Goal: Information Seeking & Learning: Learn about a topic

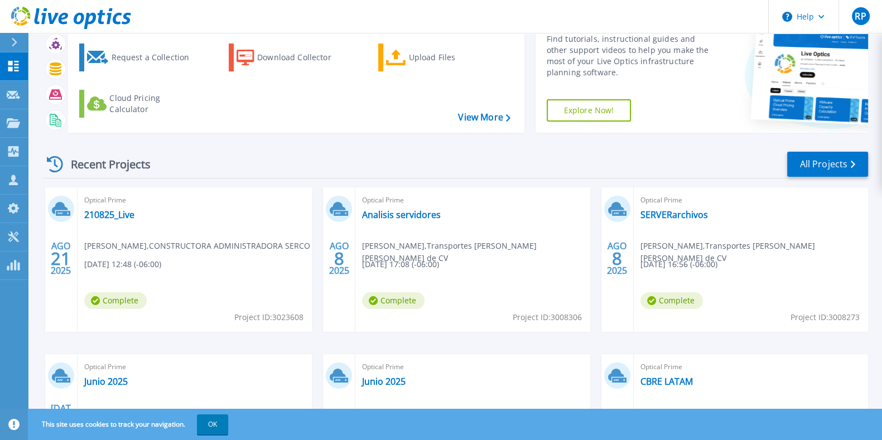
scroll to position [59, 0]
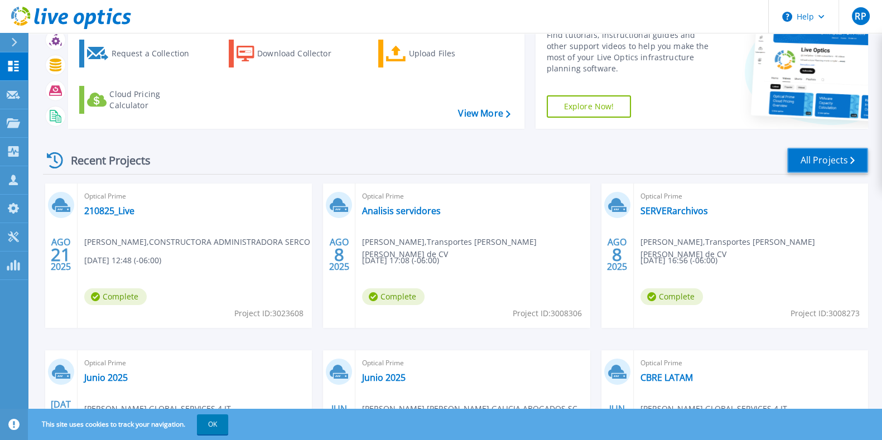
click at [818, 157] on link "All Projects" at bounding box center [827, 160] width 81 height 25
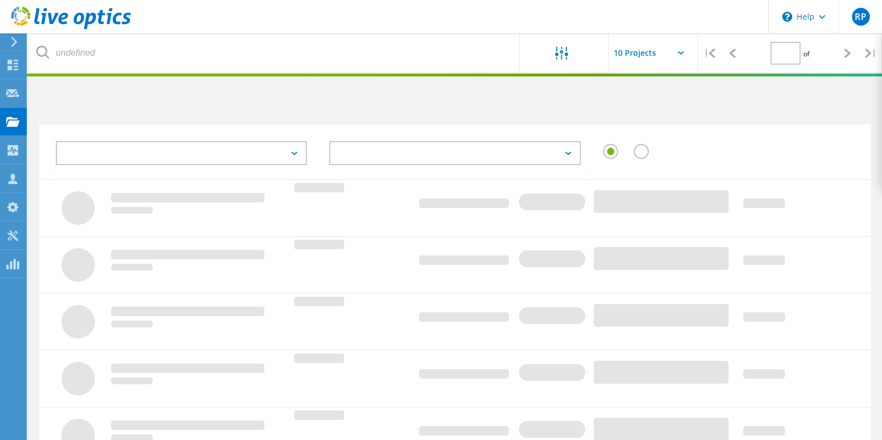
type input "1"
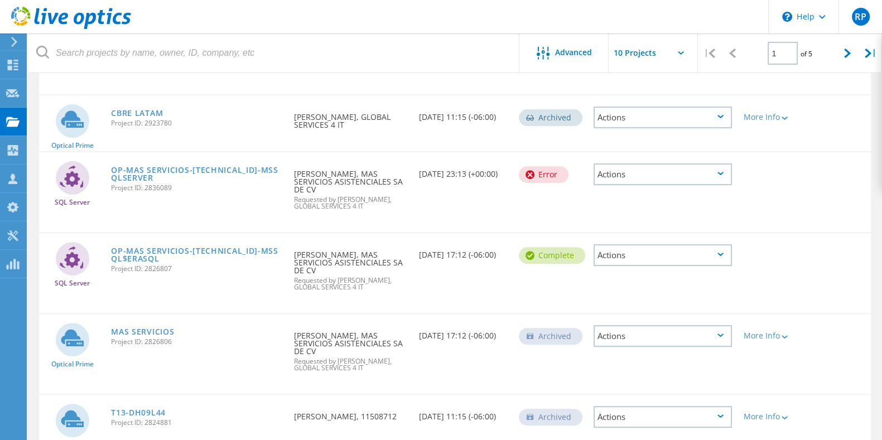
scroll to position [513, 0]
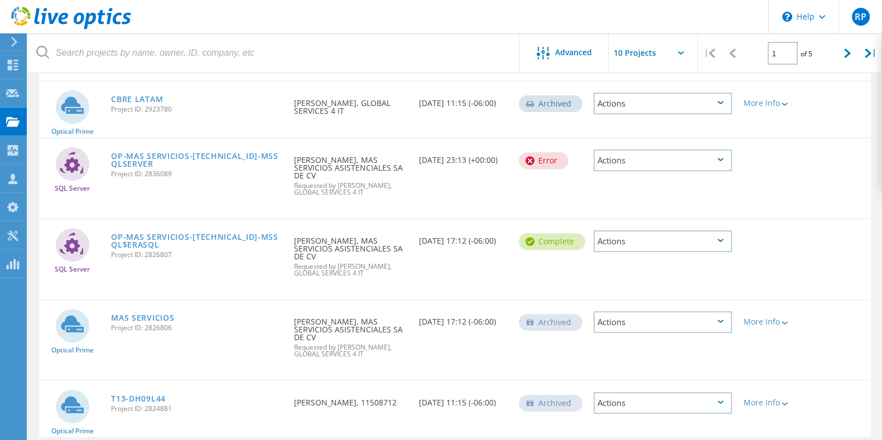
drag, startPoint x: 888, startPoint y: 62, endPoint x: 847, endPoint y: 305, distance: 246.0
click at [124, 395] on link "T13-DH09L44" at bounding box center [138, 399] width 55 height 8
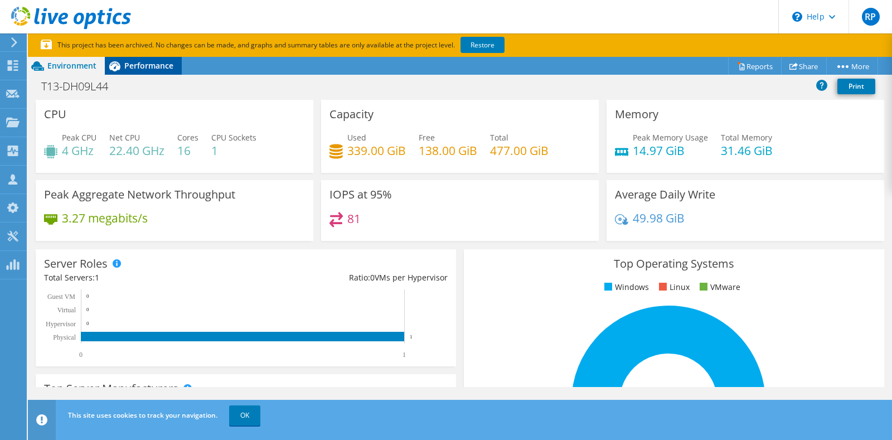
click at [137, 60] on span "Performance" at bounding box center [148, 65] width 49 height 11
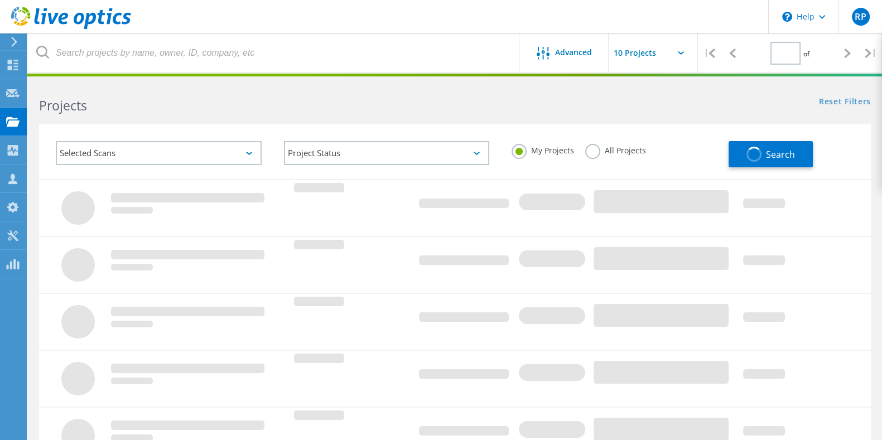
type input "1"
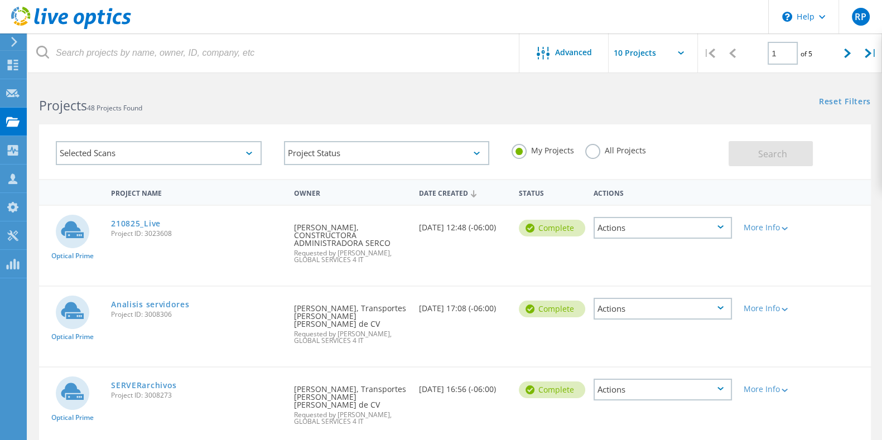
click at [596, 155] on label "All Projects" at bounding box center [615, 149] width 61 height 11
click at [0, 0] on input "All Projects" at bounding box center [0, 0] width 0 height 0
click at [770, 156] on span "Search" at bounding box center [772, 154] width 29 height 12
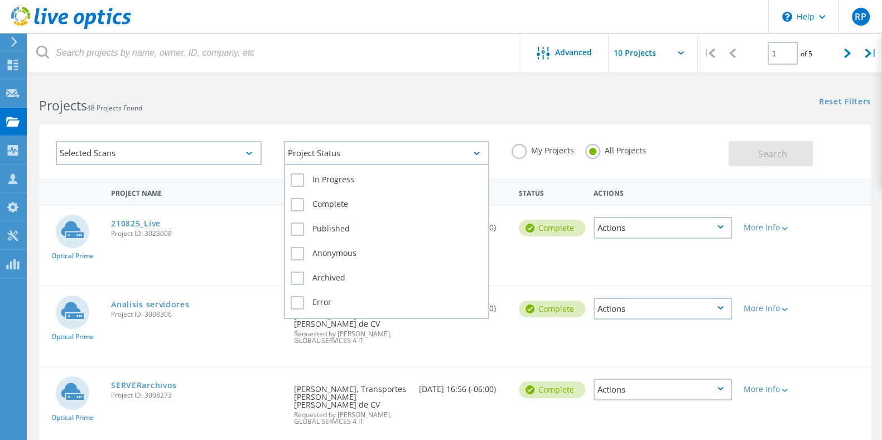
click at [377, 151] on div "Project Status" at bounding box center [387, 153] width 206 height 24
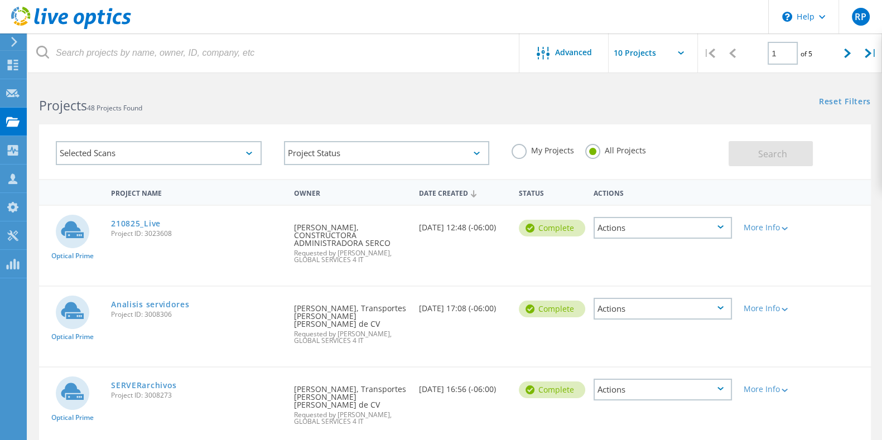
click at [237, 153] on div "Selected Scans" at bounding box center [159, 153] width 206 height 24
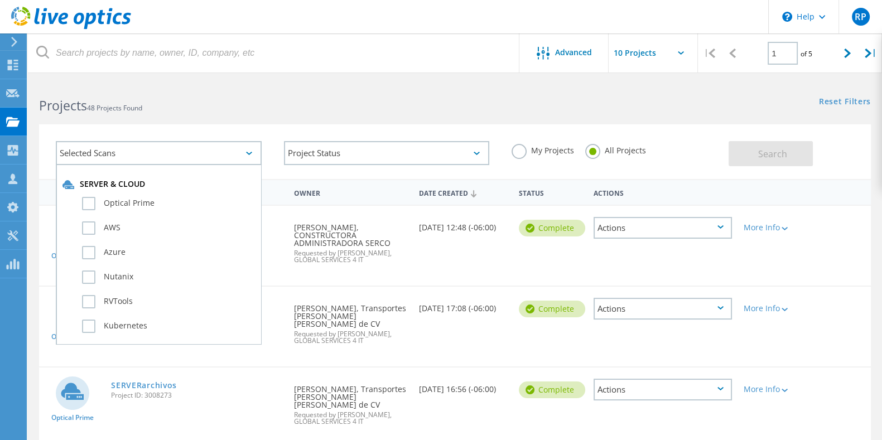
click at [237, 153] on div "Selected Scans" at bounding box center [159, 153] width 206 height 24
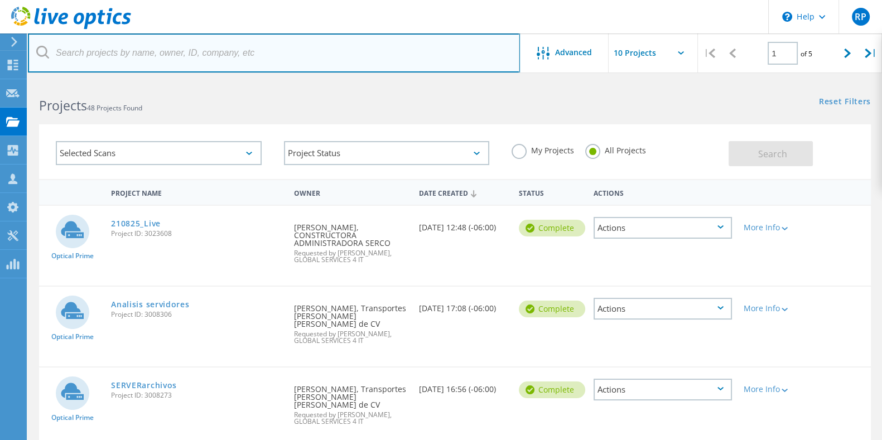
click at [156, 65] on input "text" at bounding box center [274, 52] width 492 height 39
paste input "2773658"
type input "2773658"
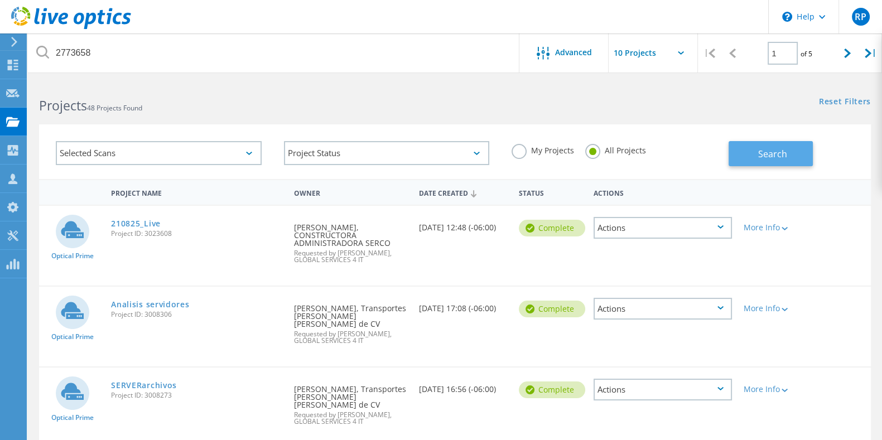
click at [781, 152] on span "Search" at bounding box center [772, 154] width 29 height 12
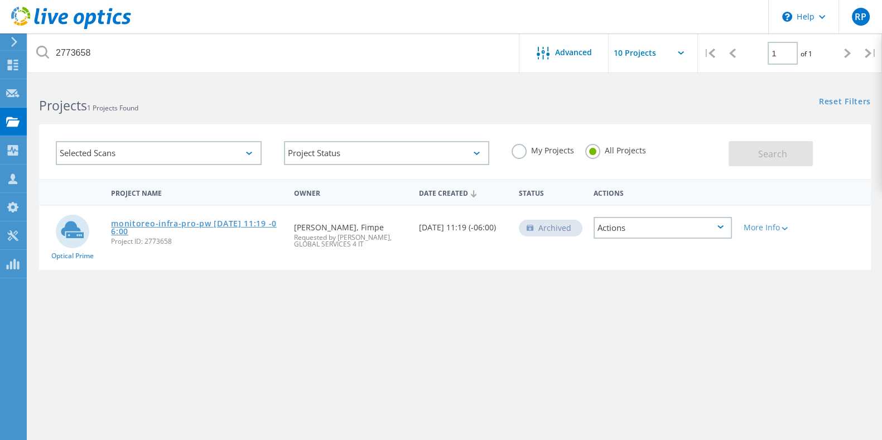
click at [196, 224] on link "monitoreo-infra-pro-pw [DATE] 11:19 -06:00" at bounding box center [197, 228] width 172 height 16
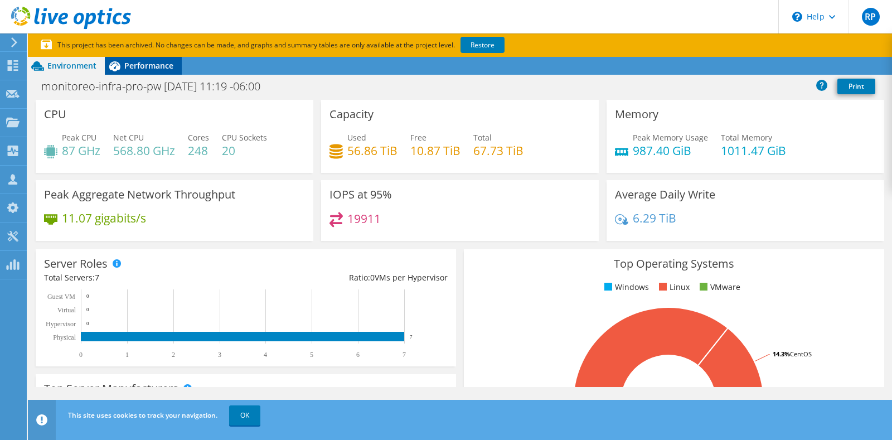
click at [139, 59] on div "Performance" at bounding box center [143, 66] width 77 height 18
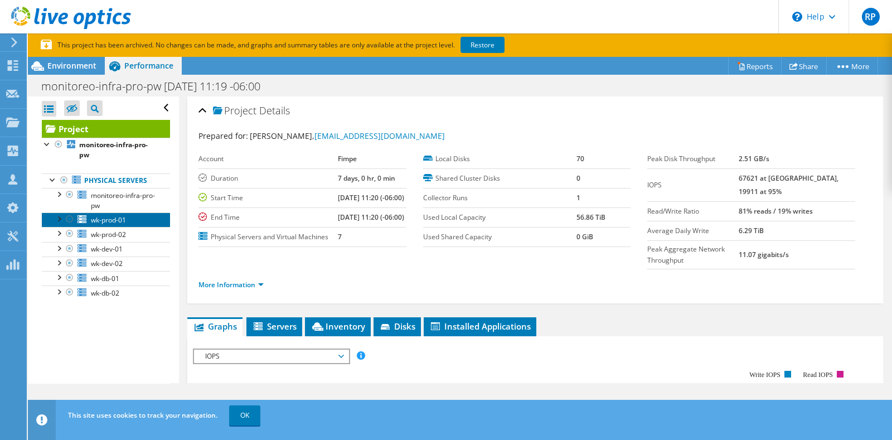
click at [102, 225] on span "wk-prod-01" at bounding box center [108, 219] width 35 height 9
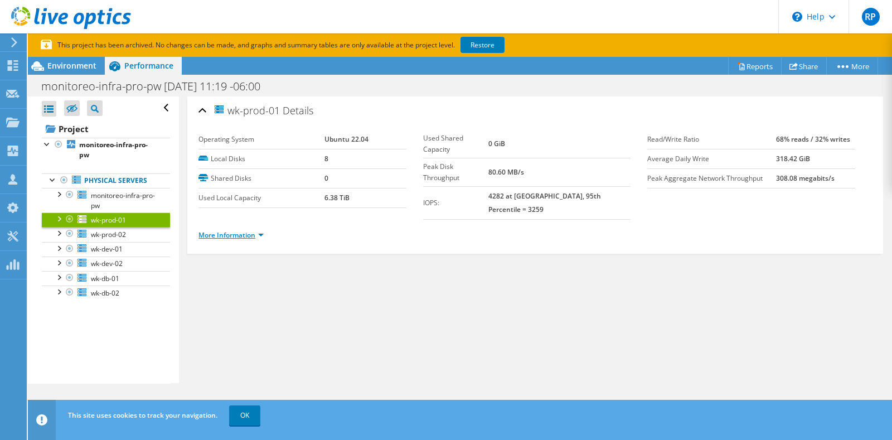
click at [252, 230] on link "More Information" at bounding box center [231, 234] width 65 height 9
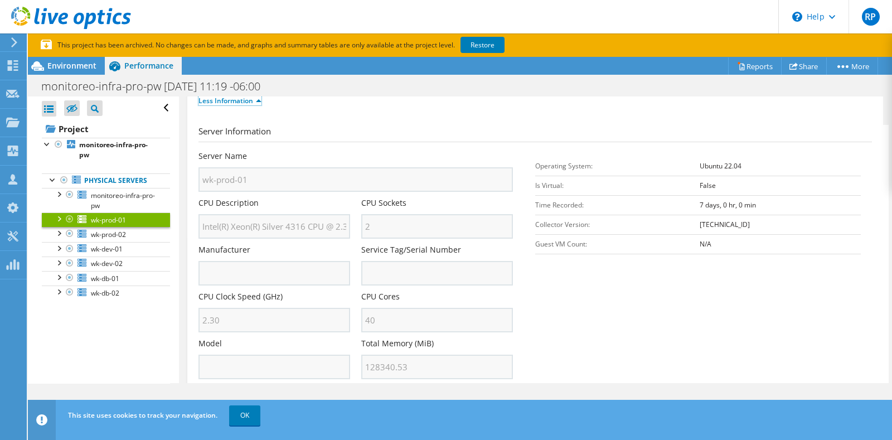
scroll to position [109, 0]
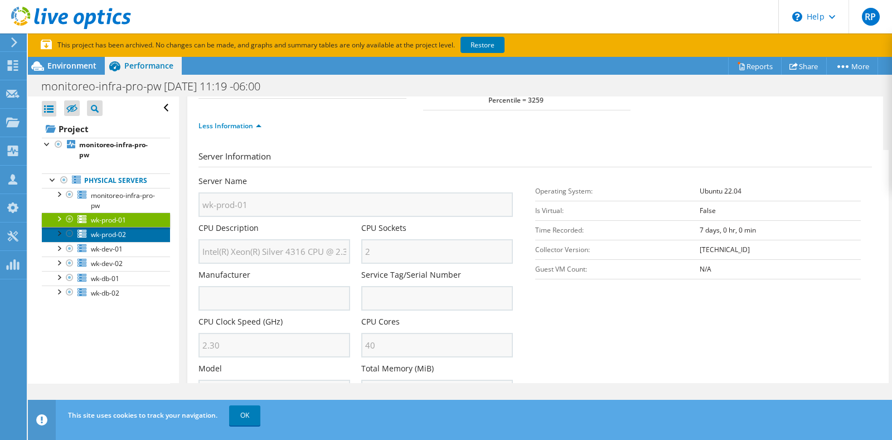
click at [114, 239] on span "wk-prod-02" at bounding box center [108, 234] width 35 height 9
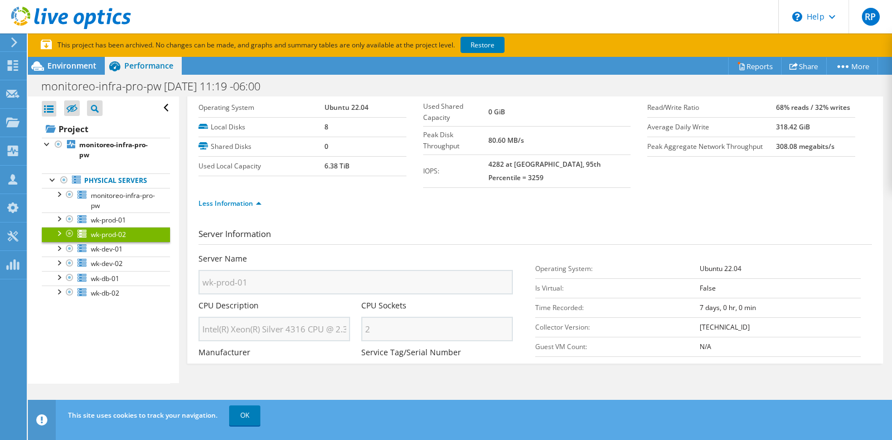
scroll to position [0, 0]
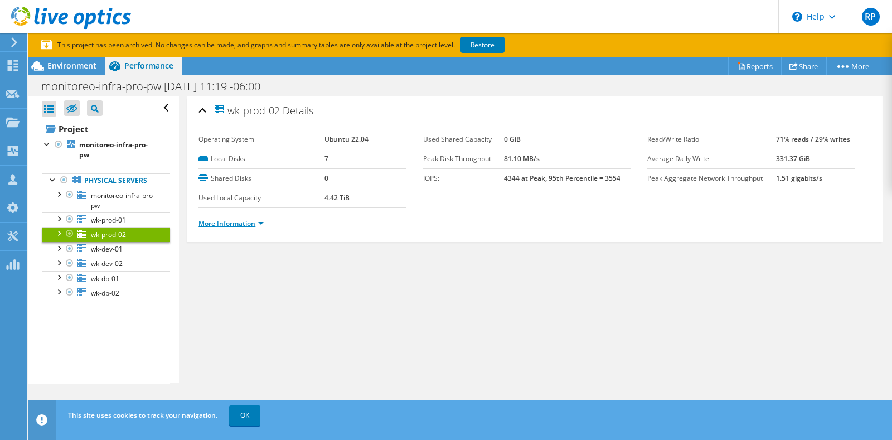
click at [257, 220] on link "More Information" at bounding box center [231, 223] width 65 height 9
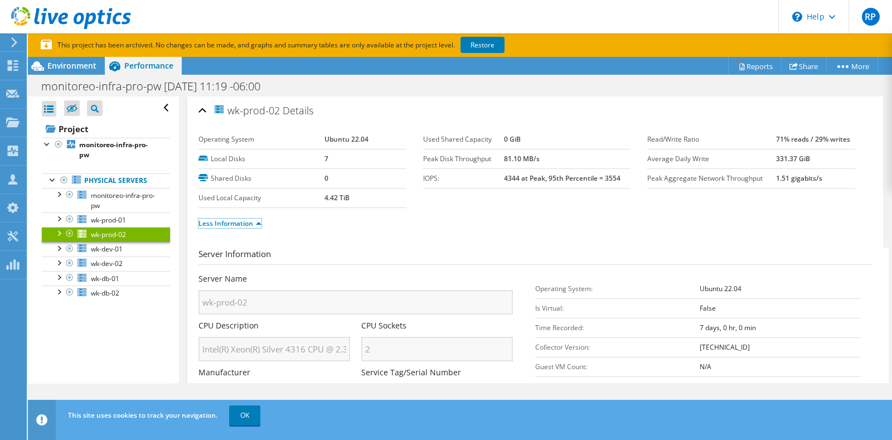
scroll to position [159, 0]
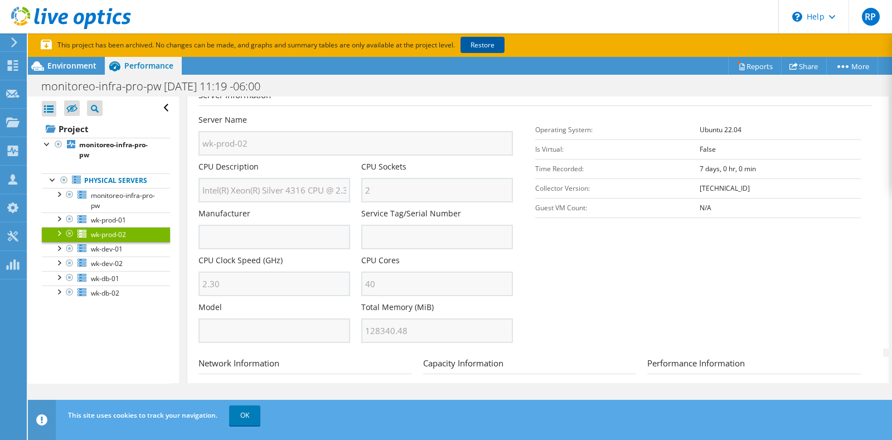
click at [494, 46] on link "Restore" at bounding box center [483, 45] width 44 height 16
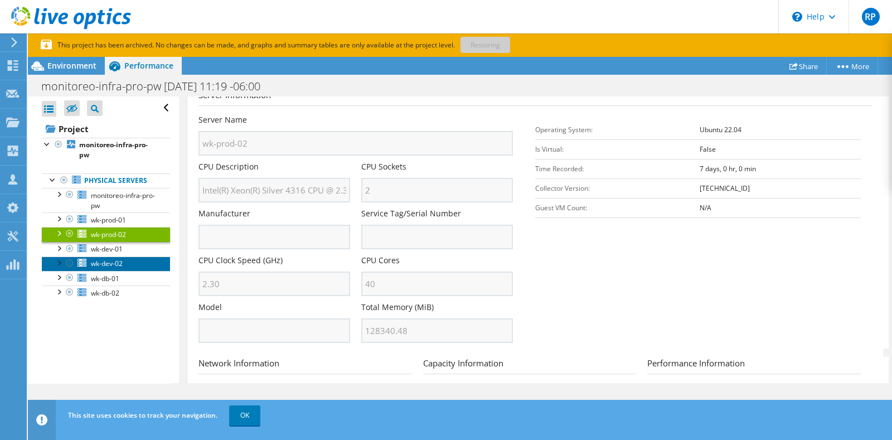
click at [111, 268] on span "wk-dev-02" at bounding box center [107, 263] width 32 height 9
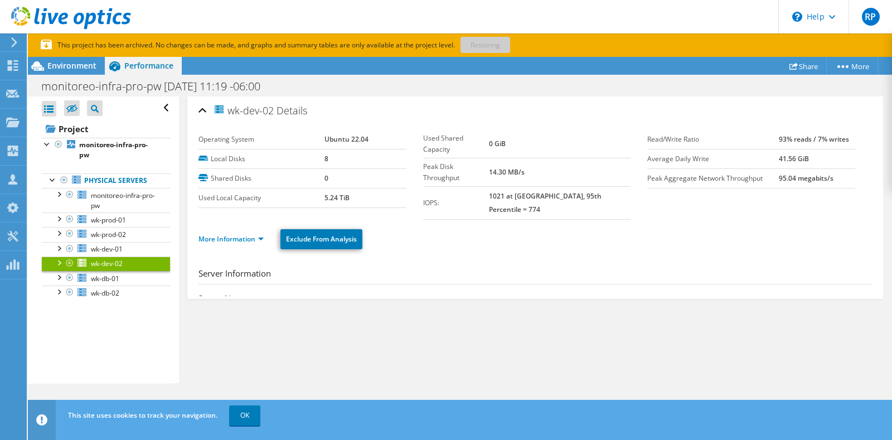
scroll to position [0, 0]
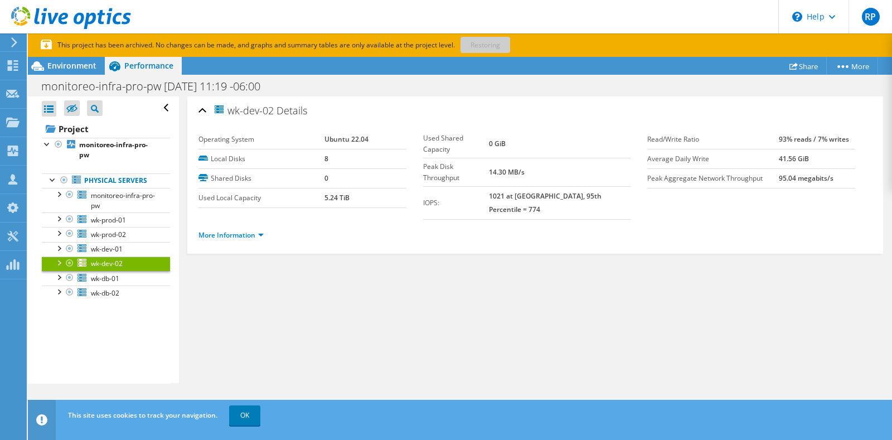
click at [210, 230] on div "More Information" at bounding box center [536, 235] width 674 height 31
click at [233, 230] on link "More Information" at bounding box center [231, 234] width 65 height 9
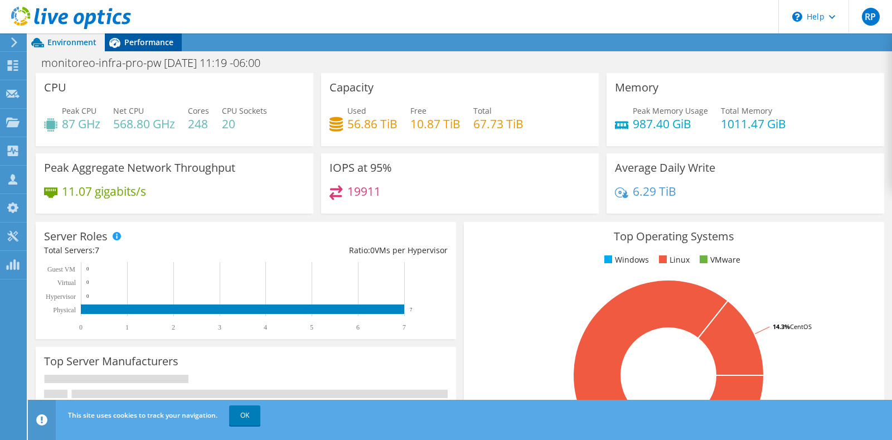
click at [143, 42] on span "Performance" at bounding box center [148, 42] width 49 height 11
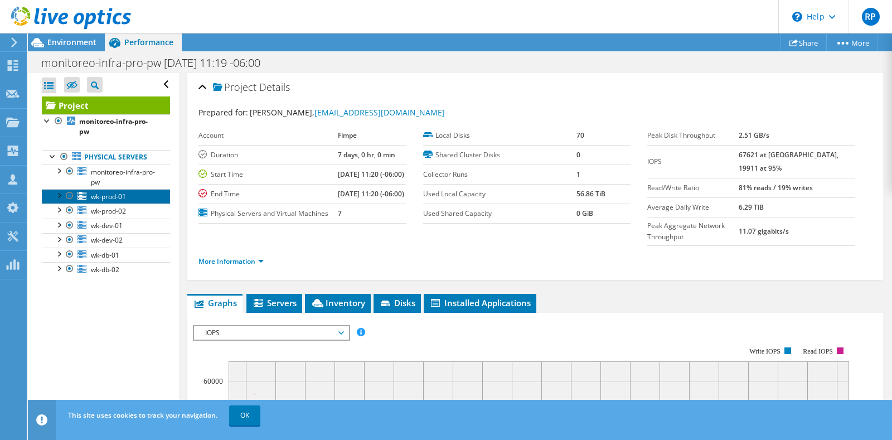
click at [108, 201] on link "wk-prod-01" at bounding box center [106, 196] width 128 height 15
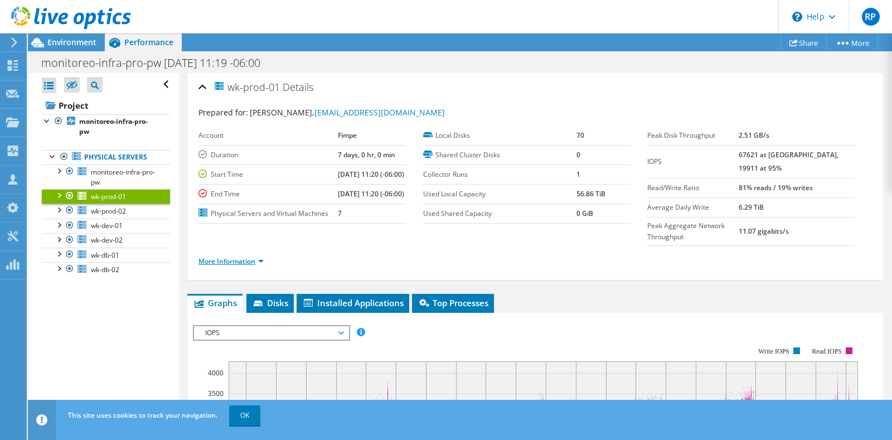
click at [257, 266] on link "More Information" at bounding box center [231, 261] width 65 height 9
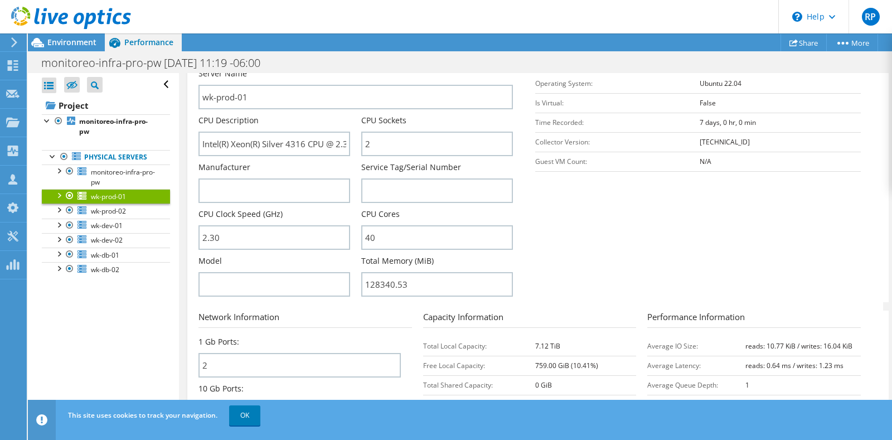
scroll to position [203, 0]
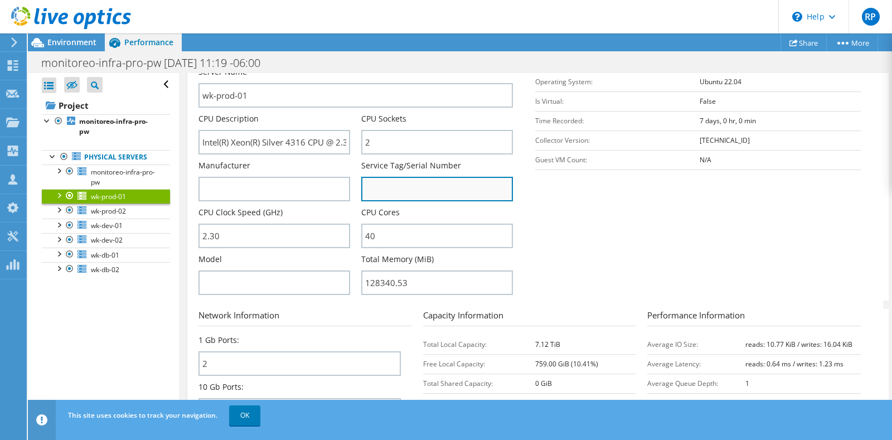
click at [392, 179] on input "text" at bounding box center [437, 189] width 152 height 25
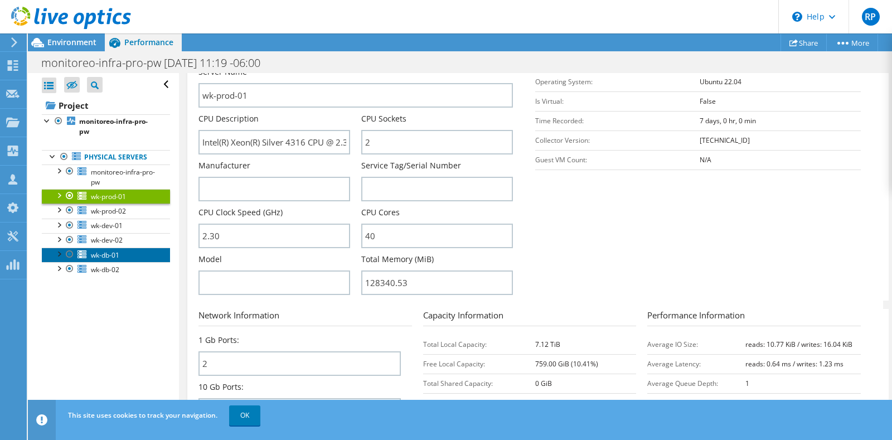
click at [104, 260] on span "wk-db-01" at bounding box center [105, 254] width 28 height 9
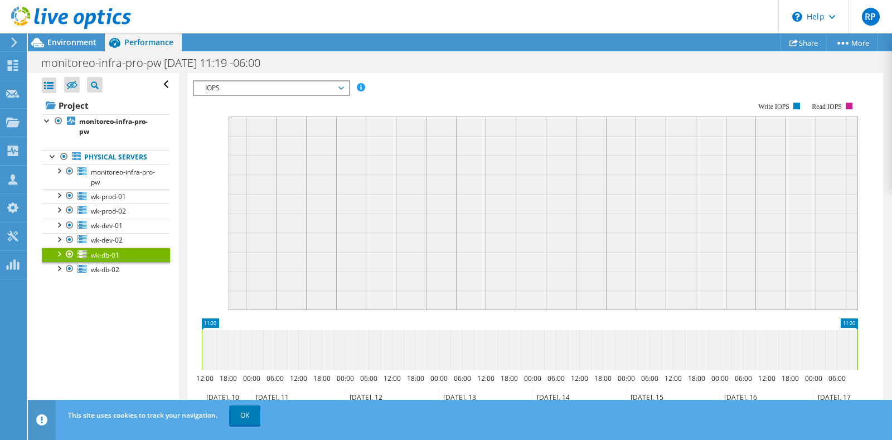
scroll to position [198, 0]
